Goal: Information Seeking & Learning: Learn about a topic

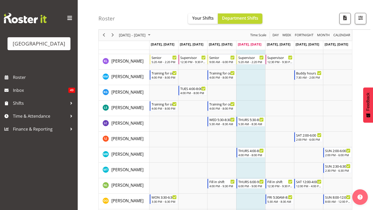
scroll to position [350, 0]
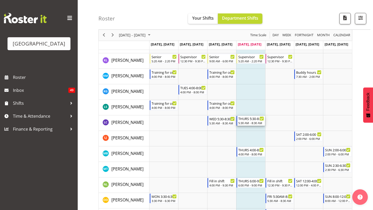
click at [248, 120] on div "THURS 5:30-8:30" at bounding box center [251, 118] width 26 height 5
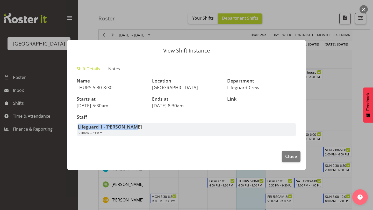
drag, startPoint x: 75, startPoint y: 126, endPoint x: 136, endPoint y: 128, distance: 61.2
click at [136, 128] on div "Staff Lifeguard 1 - [PERSON_NAME] 5:30am - 8:30am" at bounding box center [187, 126] width 226 height 28
click at [286, 153] on span "Close" at bounding box center [291, 156] width 12 height 7
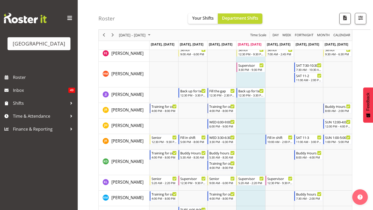
scroll to position [221, 0]
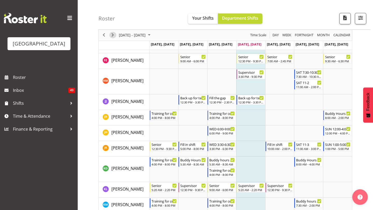
click at [113, 38] on span "Next" at bounding box center [113, 35] width 6 height 6
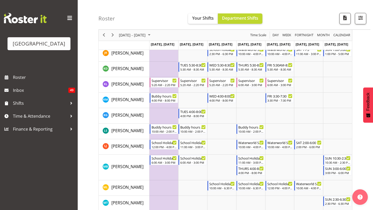
scroll to position [354, 0]
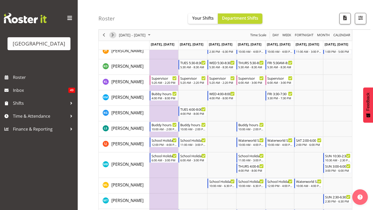
click at [115, 33] on span "Next" at bounding box center [113, 35] width 6 height 6
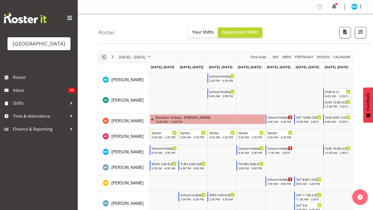
click at [104, 54] on span "Previous" at bounding box center [104, 57] width 6 height 6
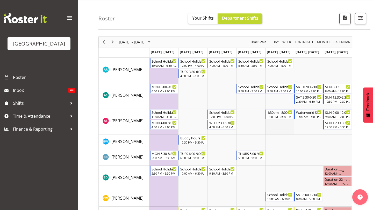
scroll to position [24, 0]
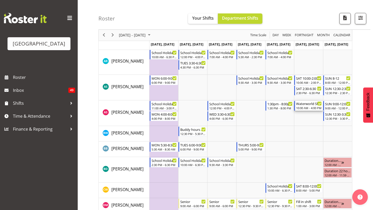
click at [307, 106] on div "10:00 AM - 4:00 PM" at bounding box center [309, 108] width 26 height 4
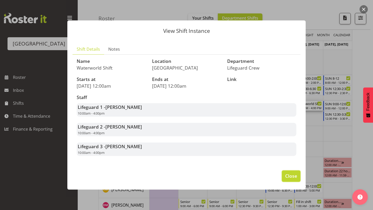
click at [284, 175] on button "Close" at bounding box center [291, 176] width 19 height 11
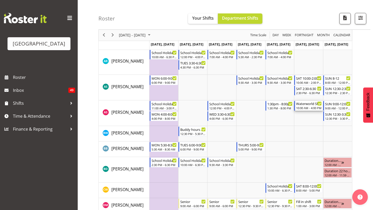
click at [309, 105] on div "Waterworld Shift" at bounding box center [309, 103] width 26 height 5
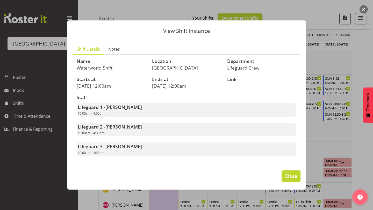
click at [291, 178] on span "Close" at bounding box center [291, 176] width 12 height 7
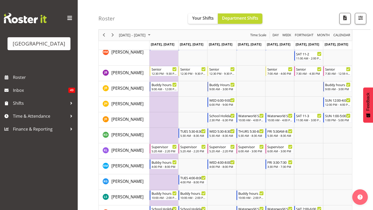
scroll to position [368, 0]
